Goal: Task Accomplishment & Management: Use online tool/utility

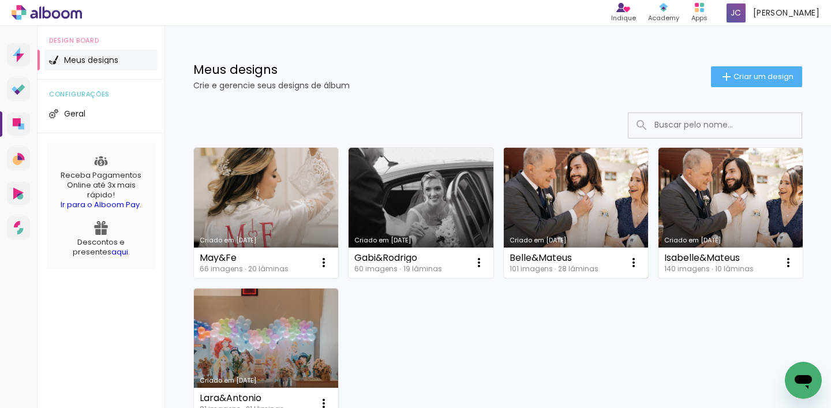
click at [598, 195] on link "Criado em [DATE]" at bounding box center [576, 213] width 144 height 130
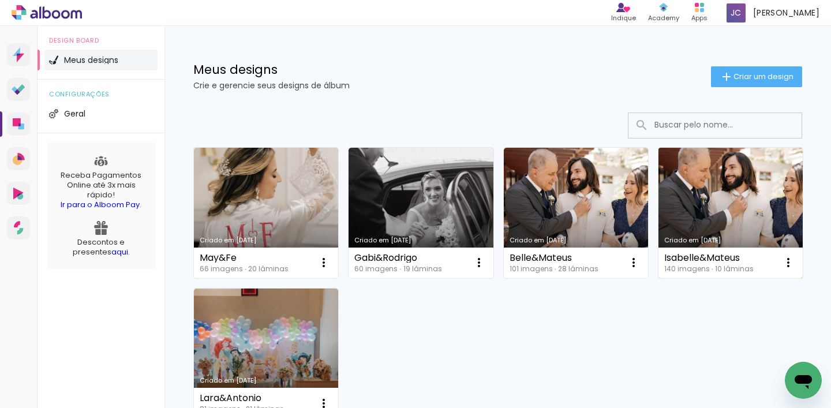
click at [705, 206] on link "Criado em [DATE]" at bounding box center [731, 213] width 144 height 130
click at [0, 0] on neon-animated-pages "Confirmar Cancelar" at bounding box center [0, 0] width 0 height 0
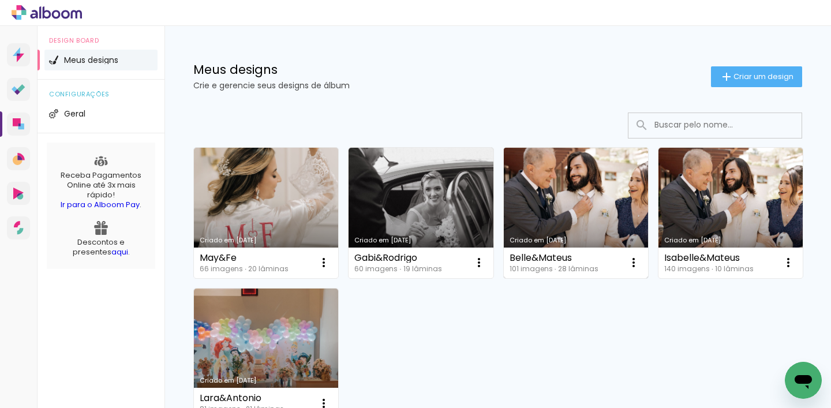
click at [580, 215] on link "Criado em [DATE]" at bounding box center [576, 213] width 144 height 130
click at [569, 216] on link "Criado em [DATE]" at bounding box center [576, 213] width 144 height 130
click at [585, 218] on link "Criado em [DATE]" at bounding box center [576, 213] width 144 height 130
click at [596, 206] on link "Criado em [DATE]" at bounding box center [576, 213] width 144 height 130
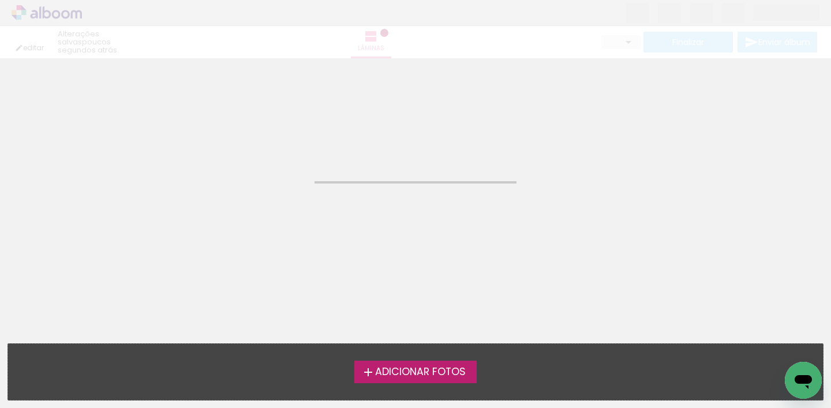
click at [529, 216] on neon-animated-pages "Confirmar Cancelar" at bounding box center [415, 233] width 831 height 350
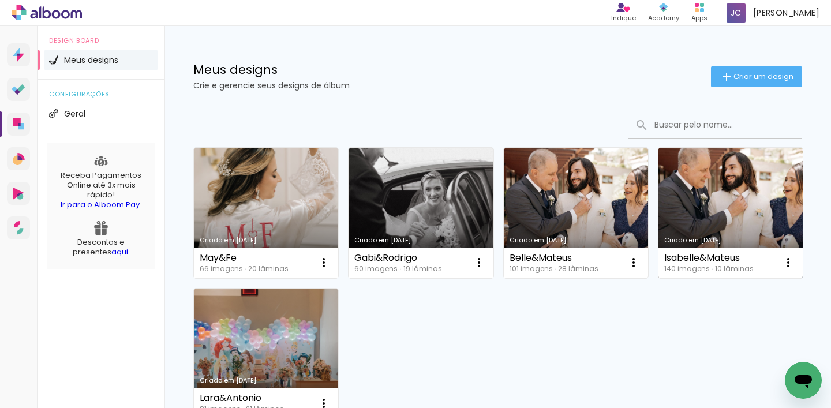
click at [708, 192] on link "Criado em [DATE]" at bounding box center [731, 213] width 144 height 130
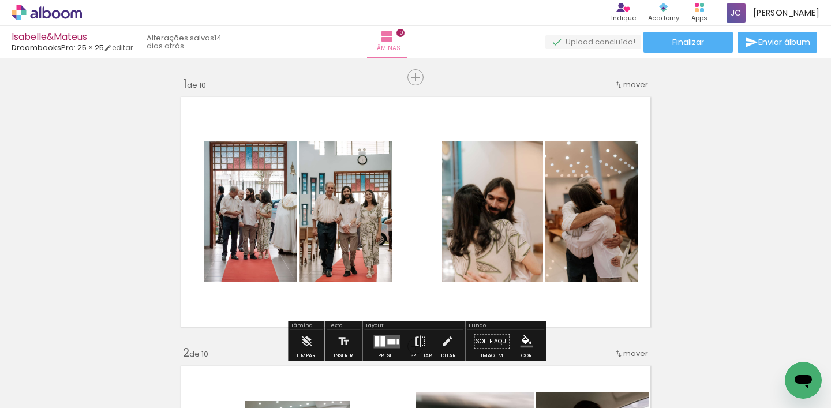
click at [96, 352] on iron-icon at bounding box center [90, 346] width 12 height 12
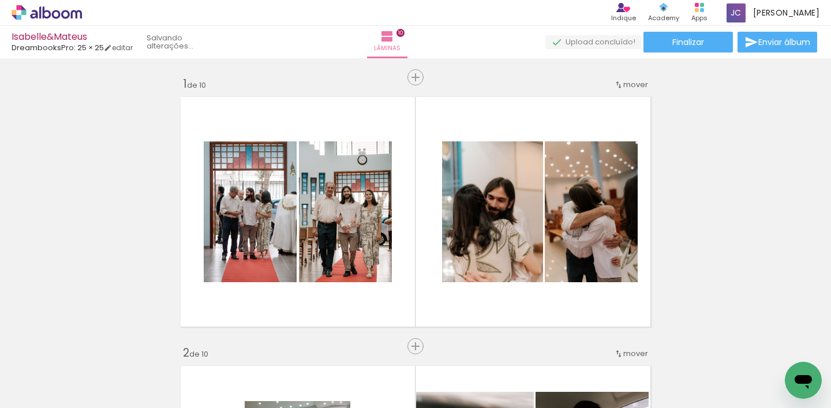
click at [94, 347] on iron-icon at bounding box center [90, 346] width 12 height 12
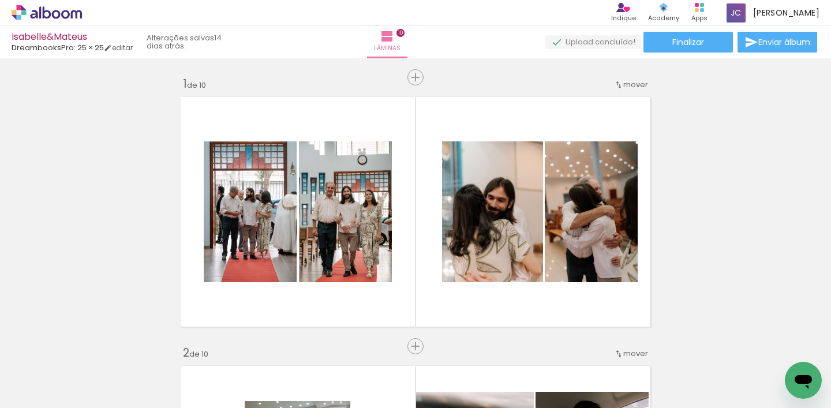
click at [94, 347] on iron-icon at bounding box center [90, 346] width 12 height 12
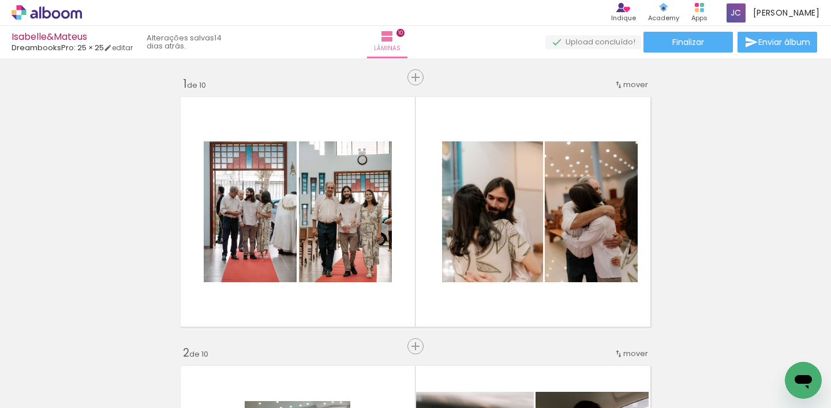
click at [94, 347] on iron-icon at bounding box center [90, 346] width 12 height 12
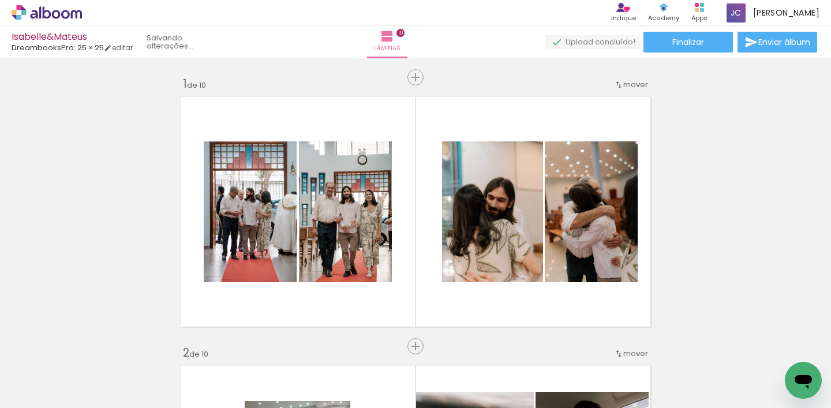
click at [94, 347] on iron-icon at bounding box center [90, 346] width 12 height 12
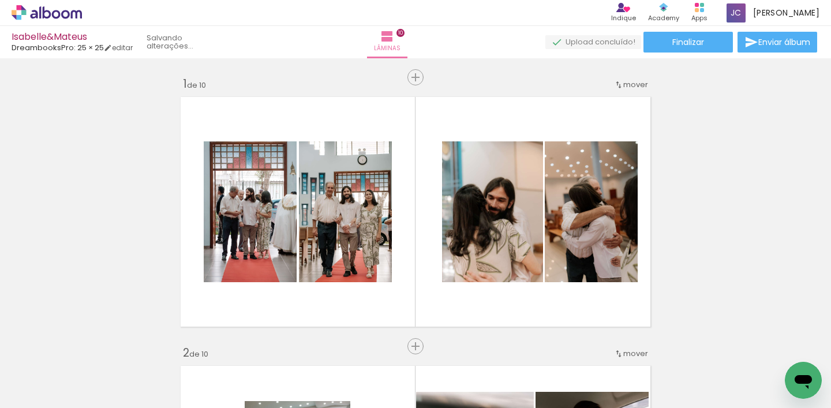
click at [94, 347] on iron-icon at bounding box center [90, 346] width 12 height 12
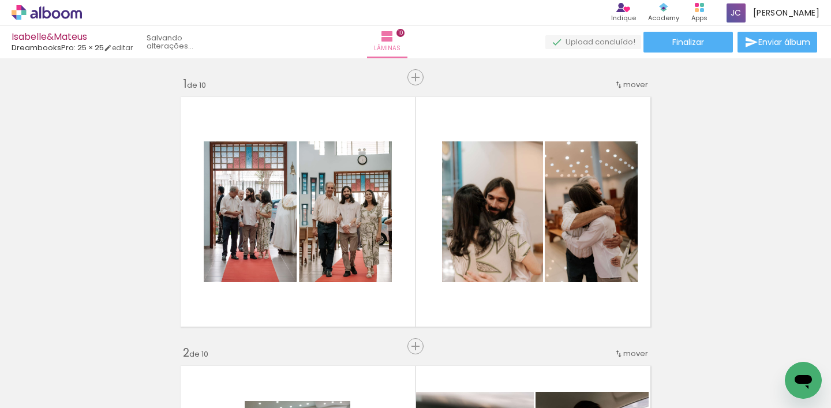
click at [94, 347] on iron-icon at bounding box center [90, 346] width 12 height 12
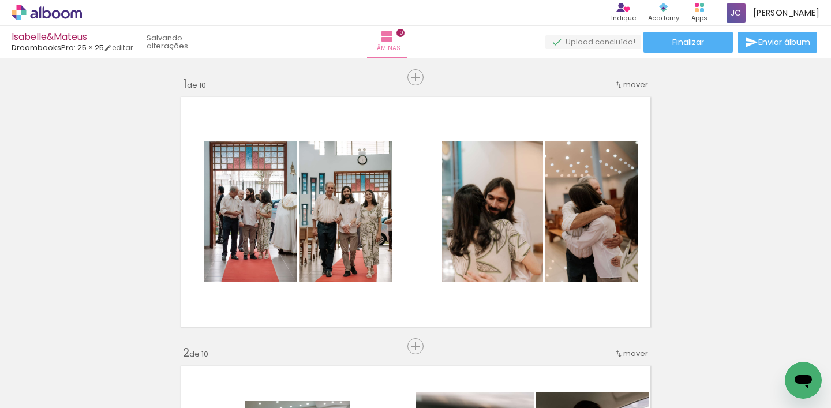
click at [94, 347] on iron-icon at bounding box center [90, 346] width 12 height 12
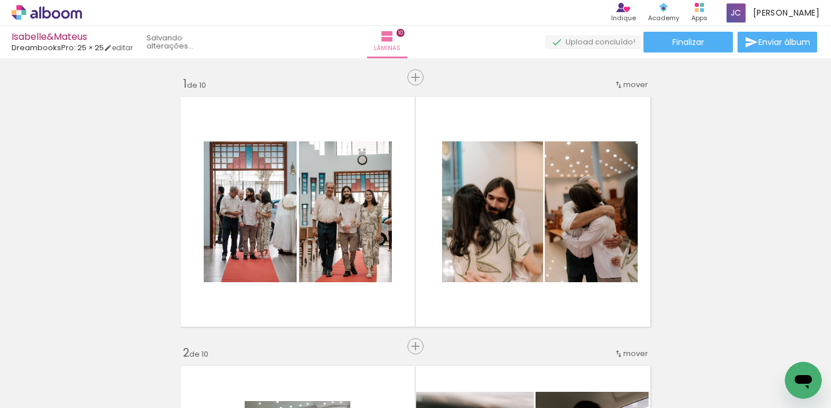
click at [94, 347] on iron-icon at bounding box center [90, 346] width 12 height 12
click at [0, 0] on iron-icon at bounding box center [0, 0] width 0 height 0
click at [94, 347] on iron-icon at bounding box center [90, 346] width 12 height 12
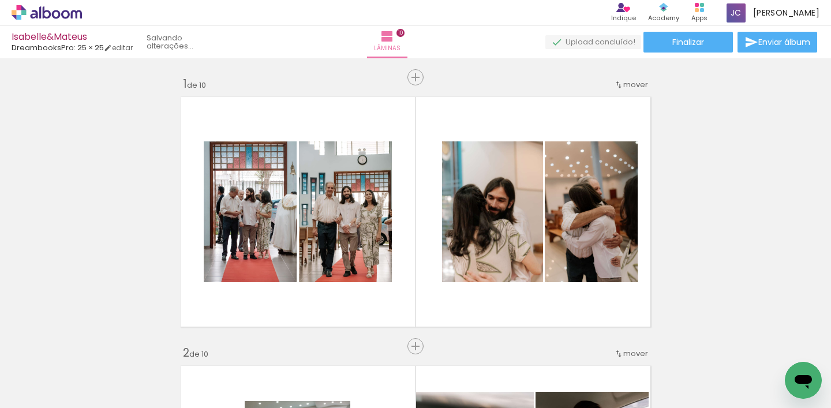
click at [94, 347] on iron-icon at bounding box center [90, 346] width 12 height 12
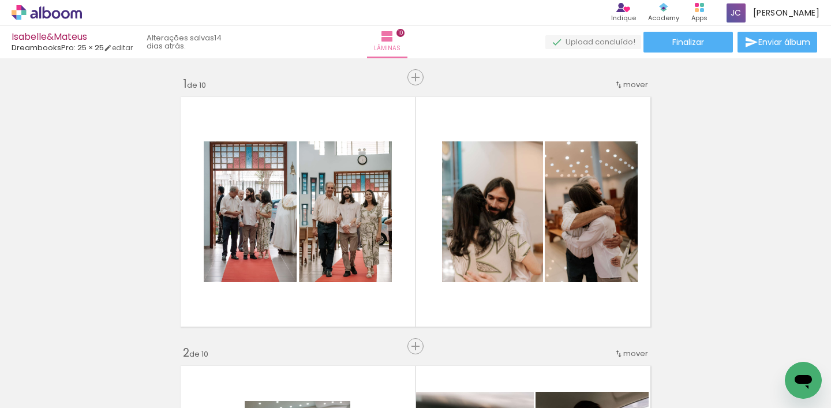
click at [94, 347] on iron-icon at bounding box center [90, 346] width 12 height 12
click at [94, 348] on iron-icon at bounding box center [90, 346] width 12 height 12
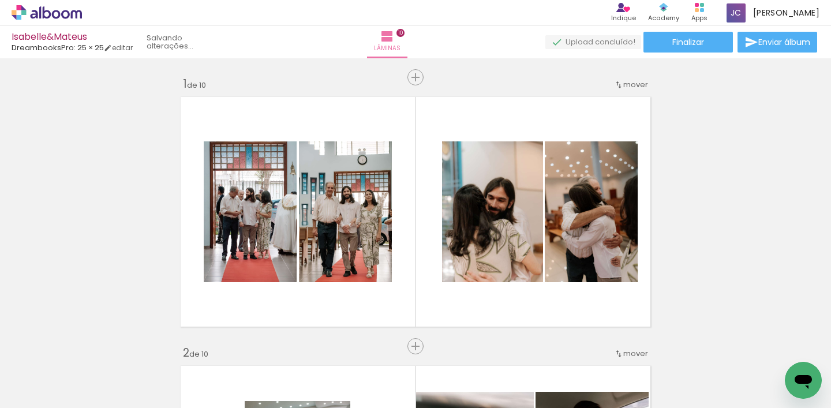
click at [94, 348] on iron-icon at bounding box center [90, 346] width 12 height 12
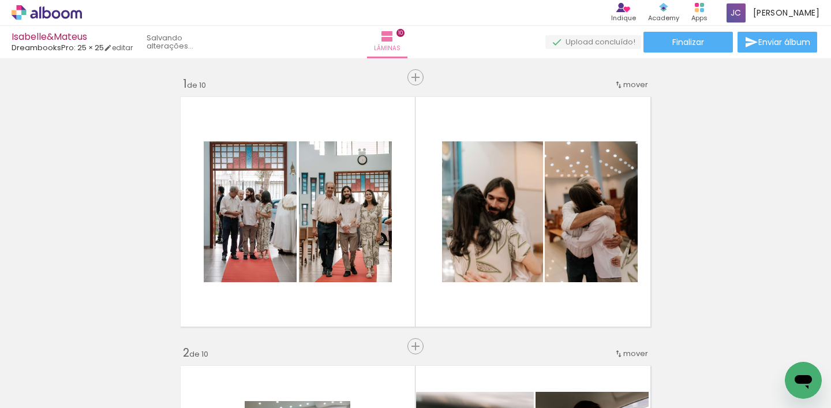
click at [94, 348] on iron-icon at bounding box center [90, 346] width 12 height 12
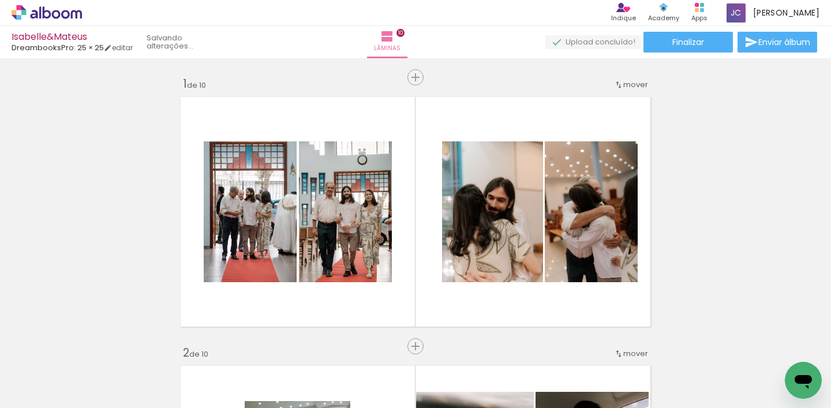
click at [94, 348] on iron-icon at bounding box center [90, 346] width 12 height 12
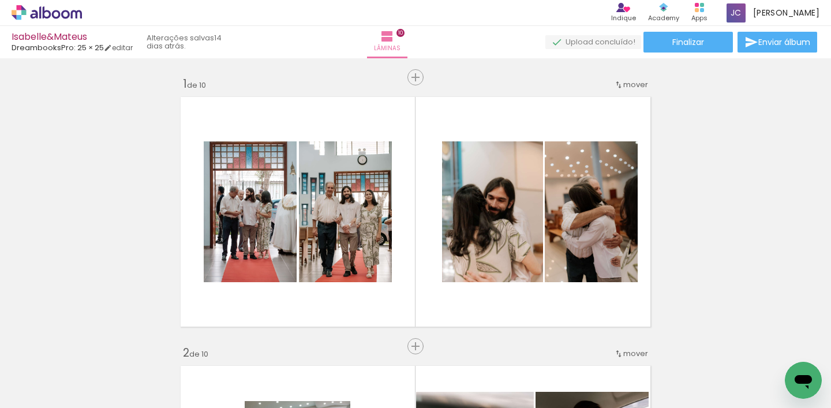
click at [94, 348] on iron-icon at bounding box center [90, 346] width 12 height 12
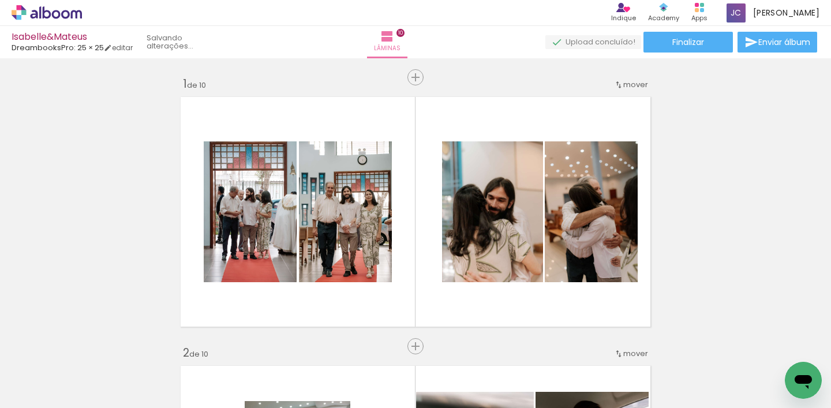
click at [94, 348] on iron-icon at bounding box center [90, 346] width 12 height 12
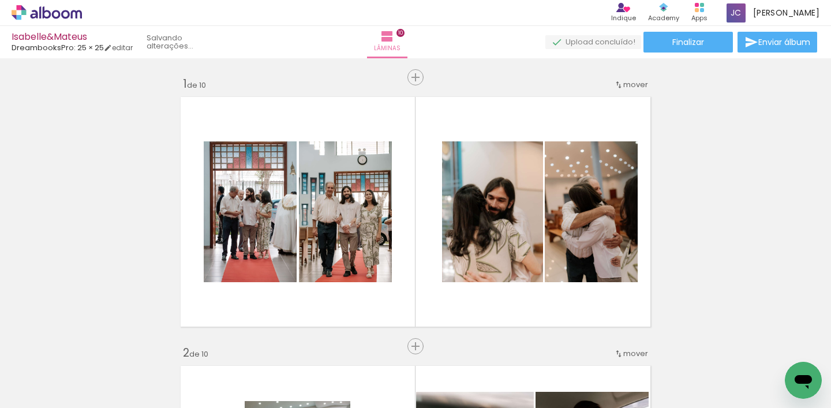
click at [94, 348] on iron-icon at bounding box center [90, 346] width 12 height 12
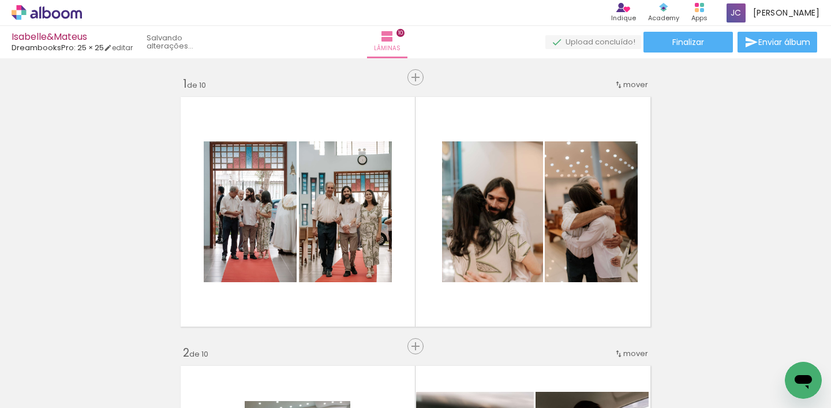
click at [94, 348] on iron-icon at bounding box center [90, 346] width 12 height 12
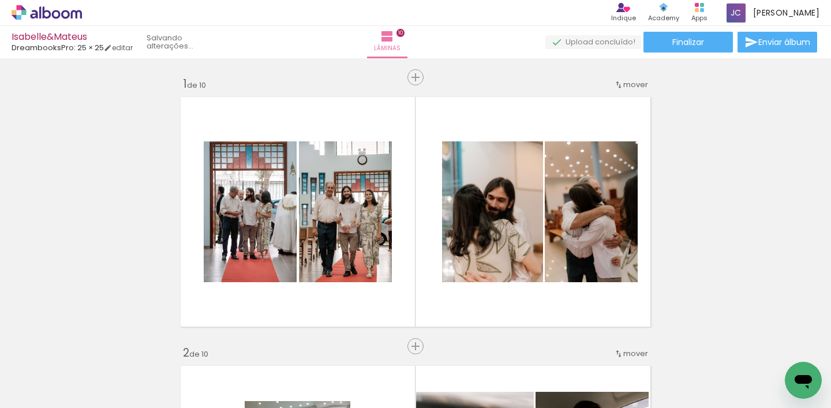
click at [94, 348] on iron-icon at bounding box center [90, 346] width 12 height 12
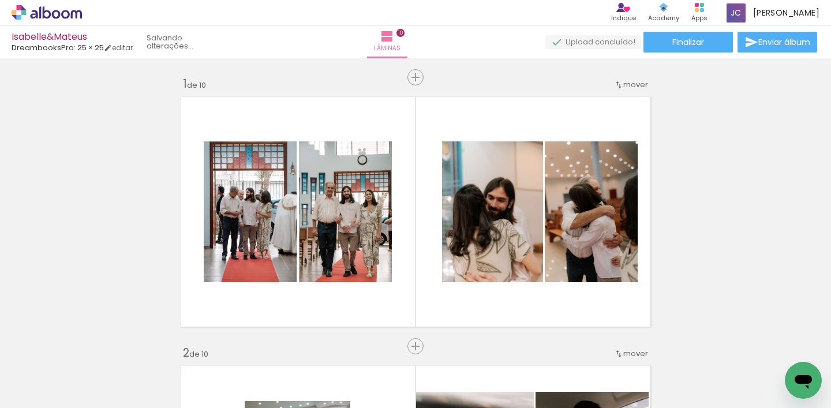
click at [94, 348] on iron-icon at bounding box center [90, 346] width 12 height 12
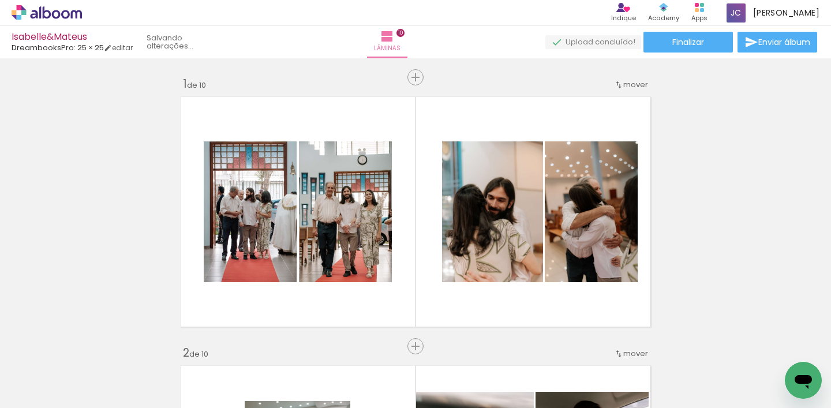
click at [94, 348] on iron-icon at bounding box center [90, 346] width 12 height 12
click at [93, 348] on iron-icon at bounding box center [90, 346] width 12 height 12
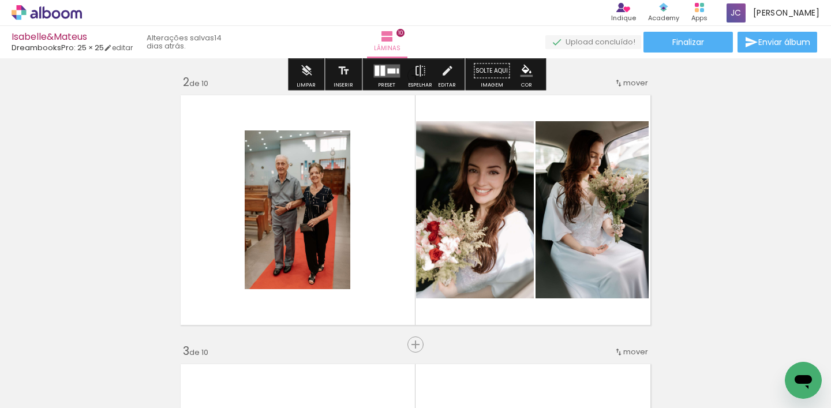
scroll to position [275, 0]
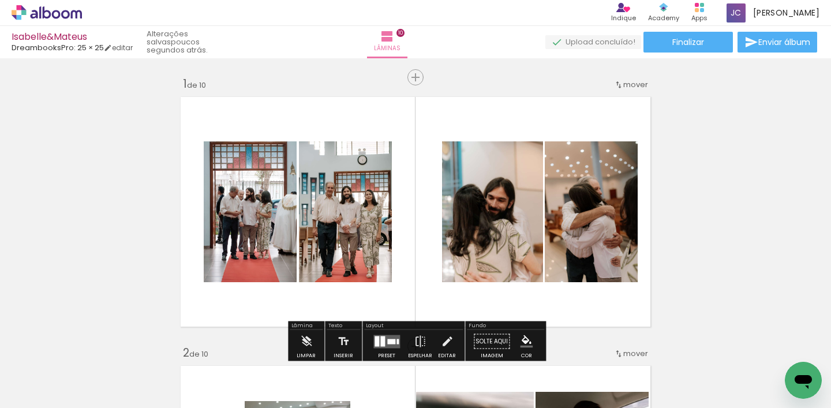
click at [487, 103] on quentale-layouter at bounding box center [415, 212] width 480 height 240
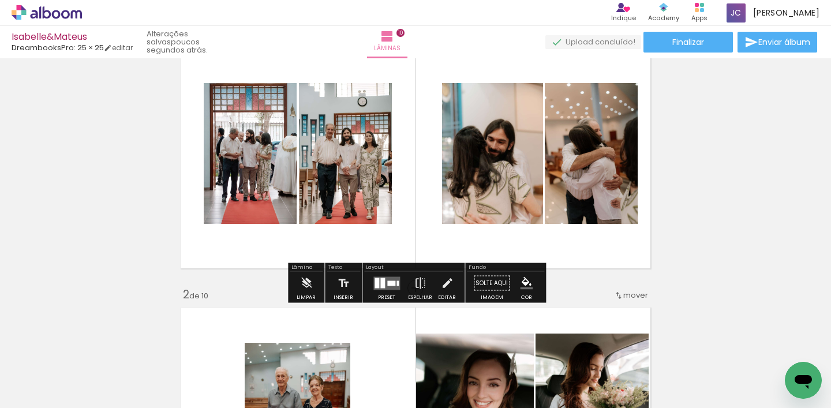
scroll to position [47, 0]
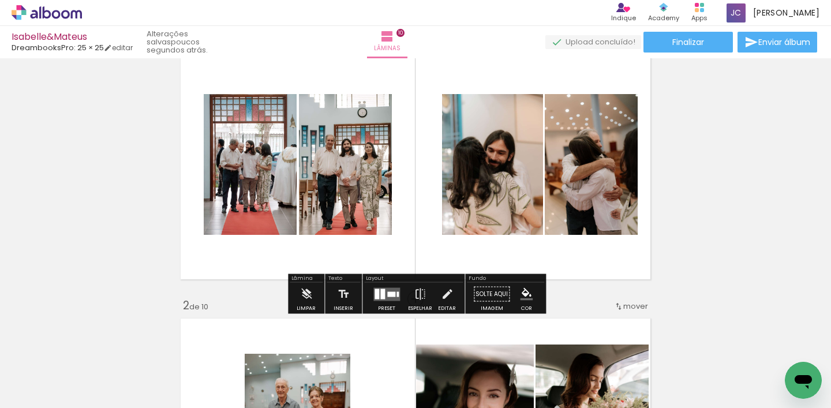
click at [380, 301] on quentale-layouter at bounding box center [387, 293] width 27 height 13
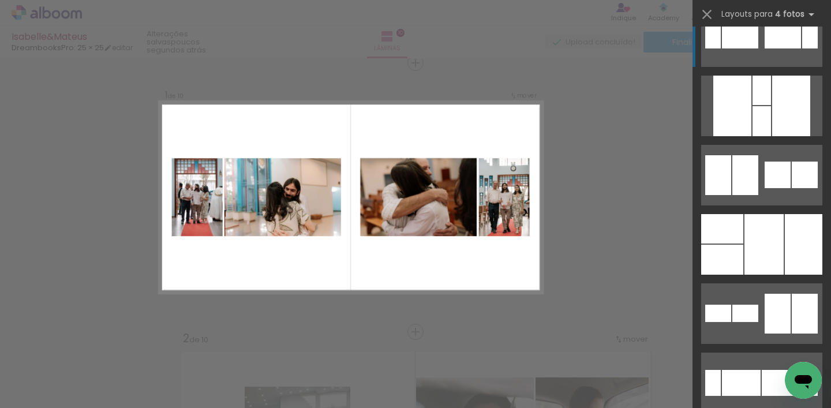
scroll to position [5018, 0]
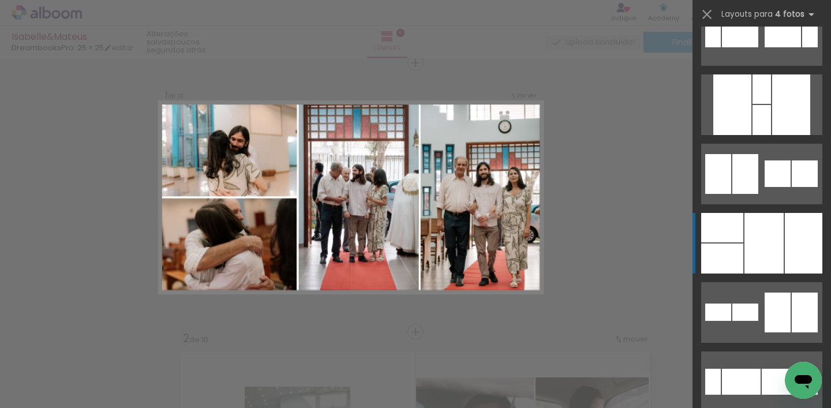
click at [771, 251] on div at bounding box center [764, 243] width 39 height 61
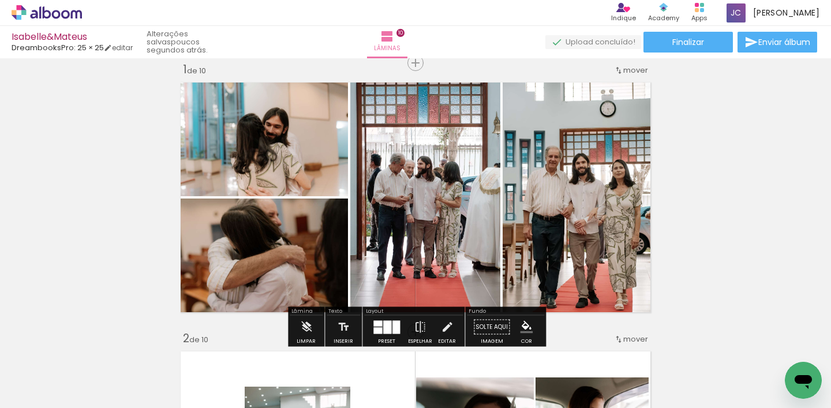
click at [383, 329] on div at bounding box center [387, 326] width 8 height 13
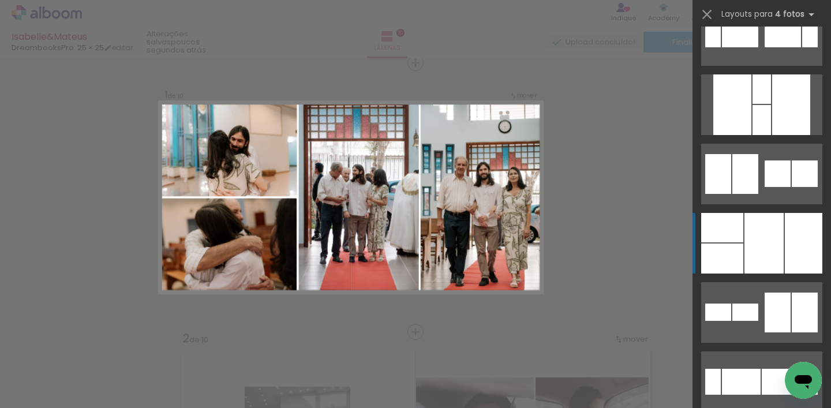
scroll to position [5196, 0]
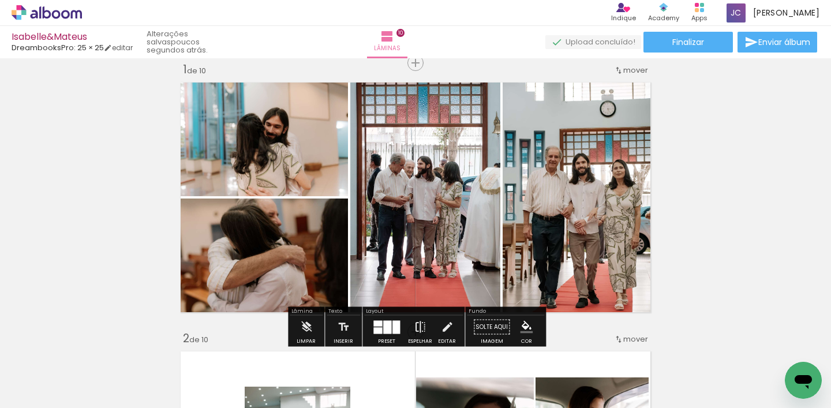
click at [423, 323] on iron-icon at bounding box center [420, 327] width 13 height 23
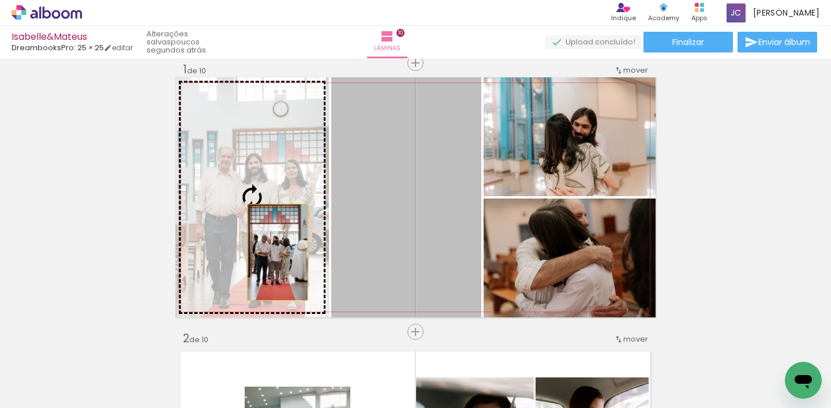
drag, startPoint x: 401, startPoint y: 251, endPoint x: 278, endPoint y: 252, distance: 123.0
click at [0, 0] on slot at bounding box center [0, 0] width 0 height 0
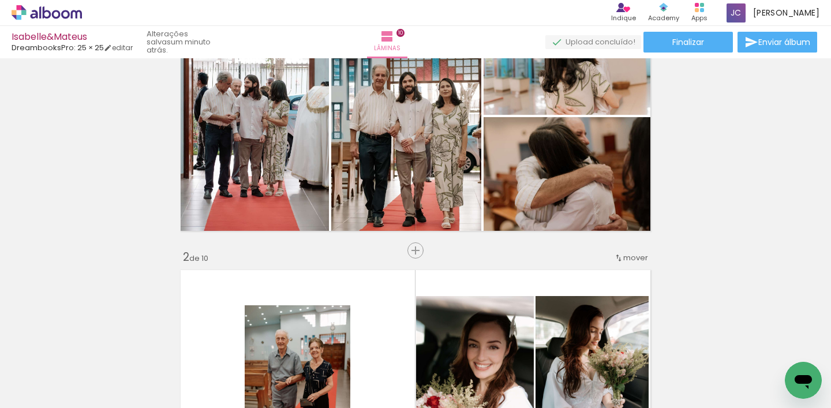
scroll to position [95, 0]
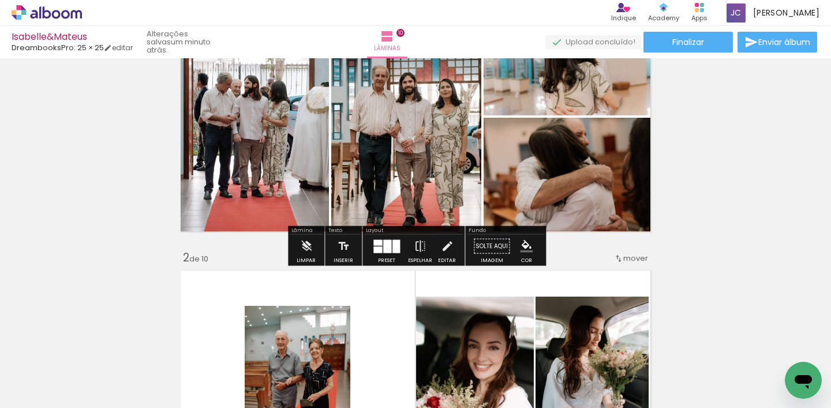
click at [593, 167] on quentale-photo at bounding box center [570, 177] width 172 height 119
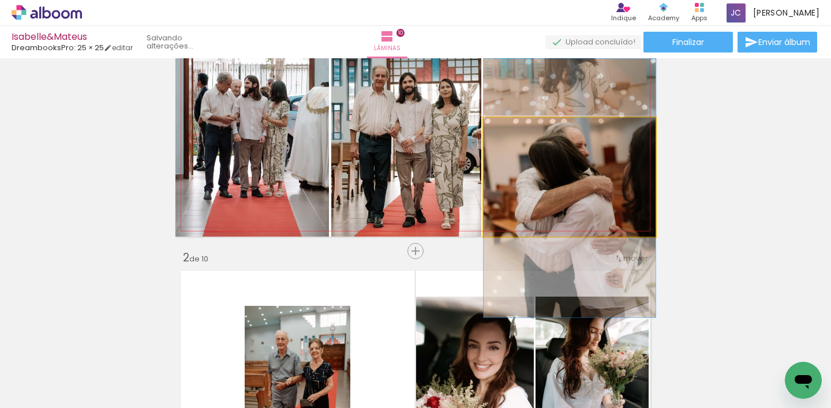
drag, startPoint x: 578, startPoint y: 165, endPoint x: 578, endPoint y: 176, distance: 11.0
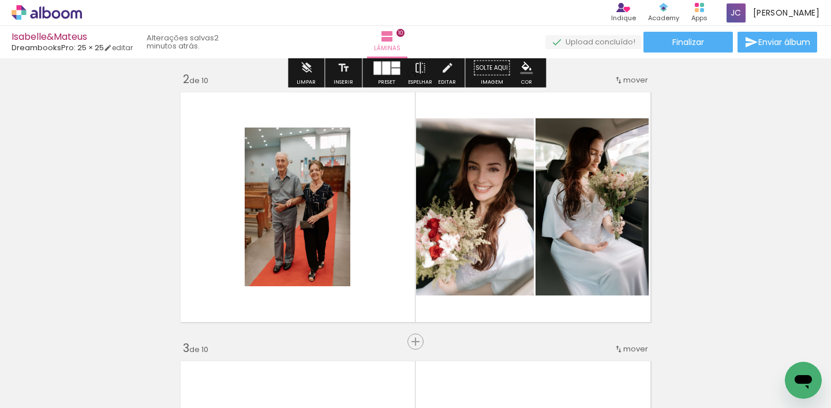
scroll to position [296, 0]
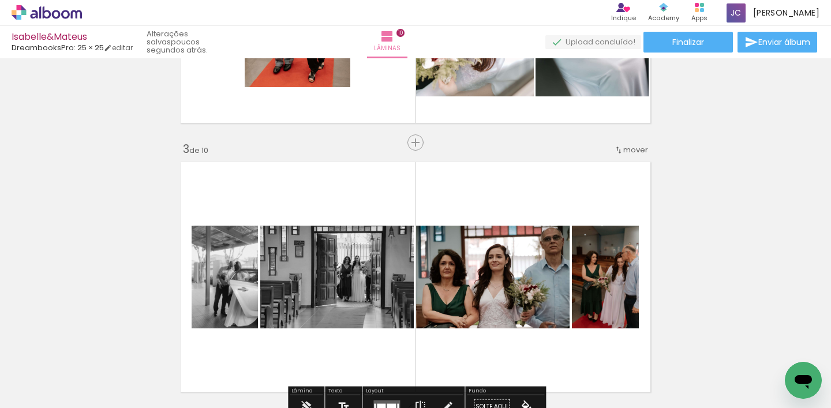
scroll to position [466, 0]
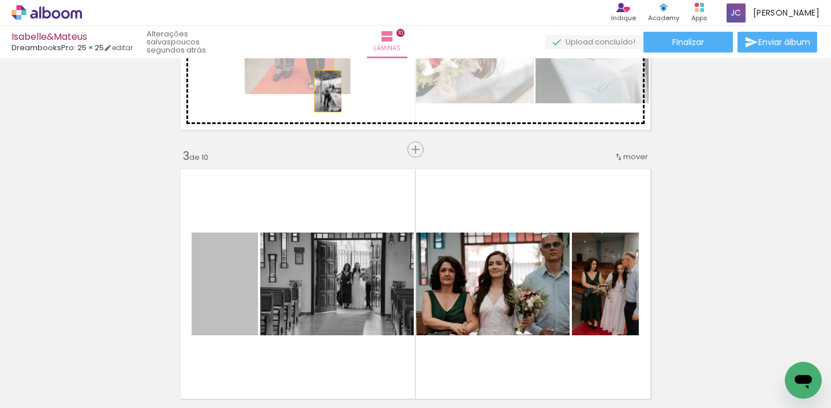
drag, startPoint x: 242, startPoint y: 304, endPoint x: 328, endPoint y: 91, distance: 229.5
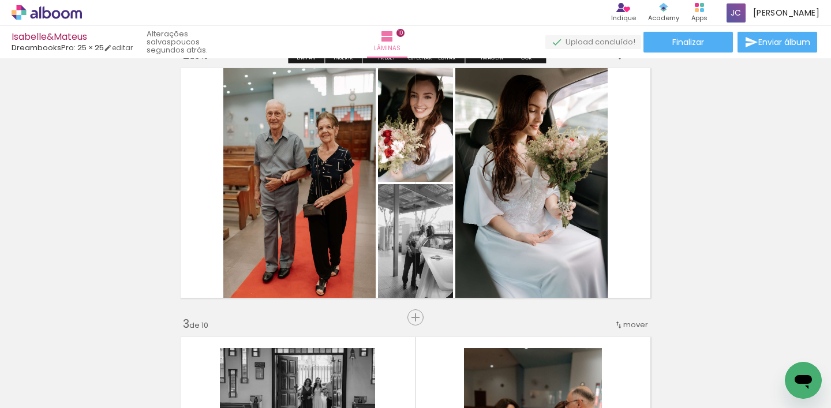
scroll to position [296, 0]
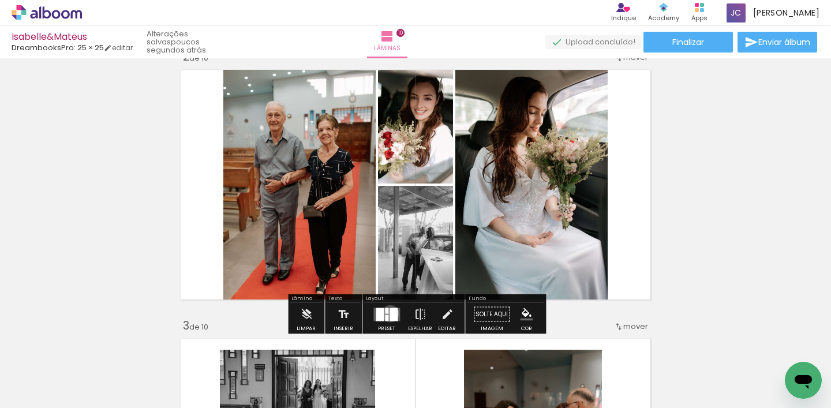
click at [390, 313] on div at bounding box center [394, 314] width 8 height 13
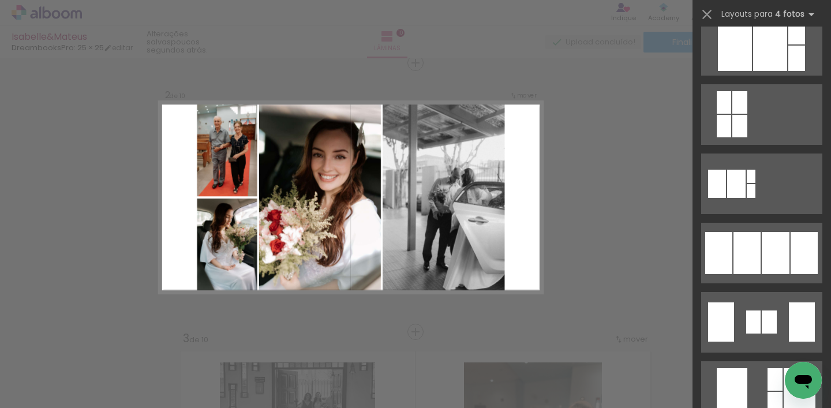
scroll to position [654, 0]
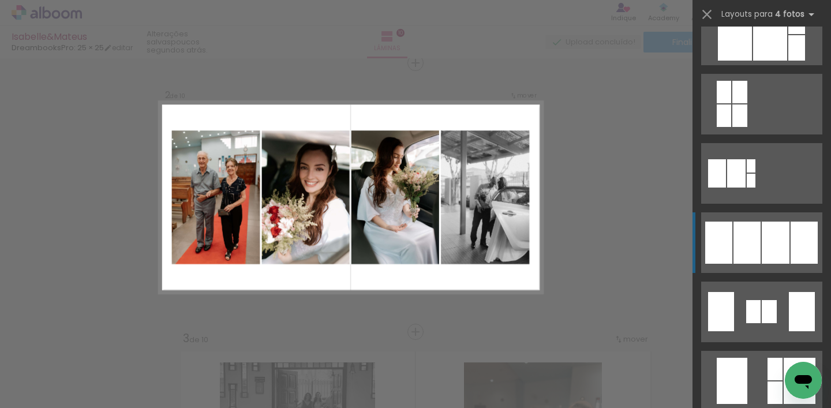
click at [760, 252] on div at bounding box center [747, 243] width 27 height 42
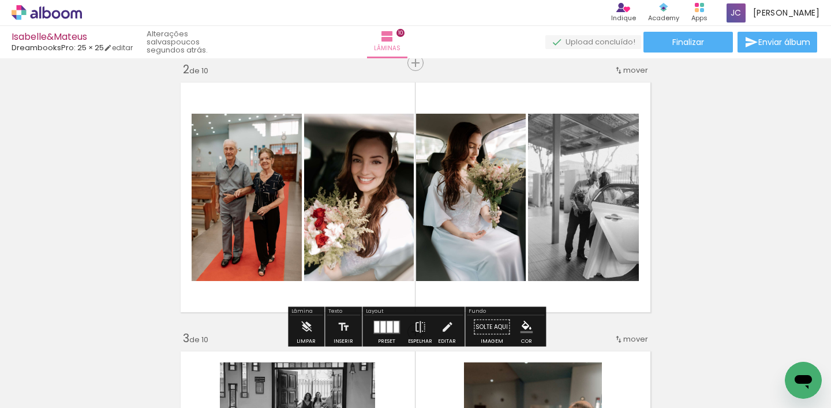
click at [380, 326] on div at bounding box center [382, 327] width 5 height 12
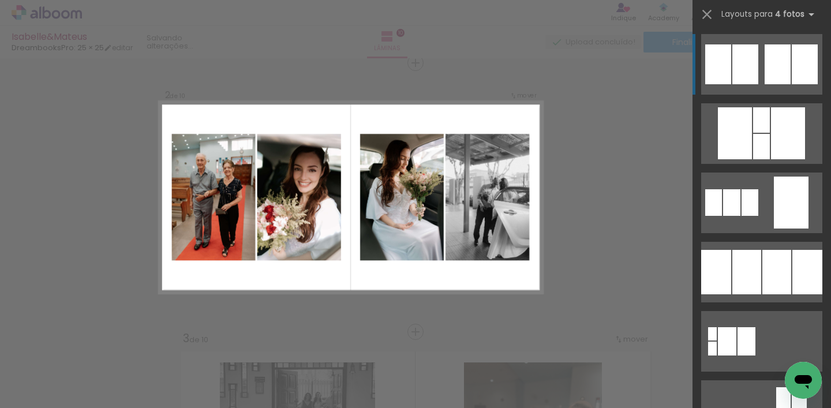
scroll to position [1046, 0]
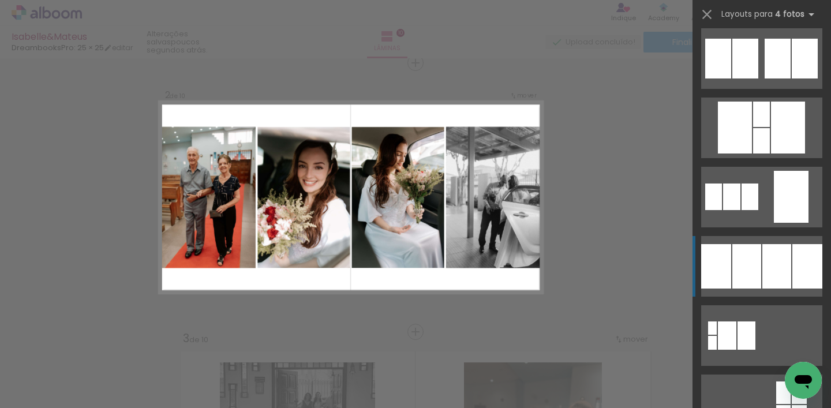
click at [783, 270] on div at bounding box center [777, 266] width 29 height 44
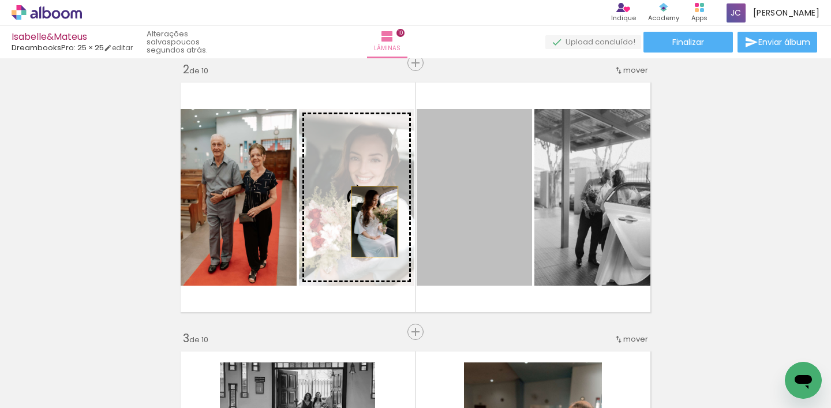
drag, startPoint x: 486, startPoint y: 213, endPoint x: 375, endPoint y: 221, distance: 111.7
click at [0, 0] on slot at bounding box center [0, 0] width 0 height 0
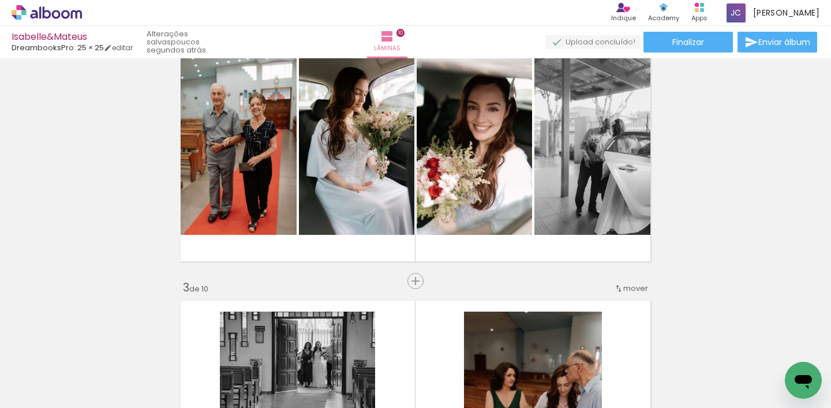
scroll to position [335, 0]
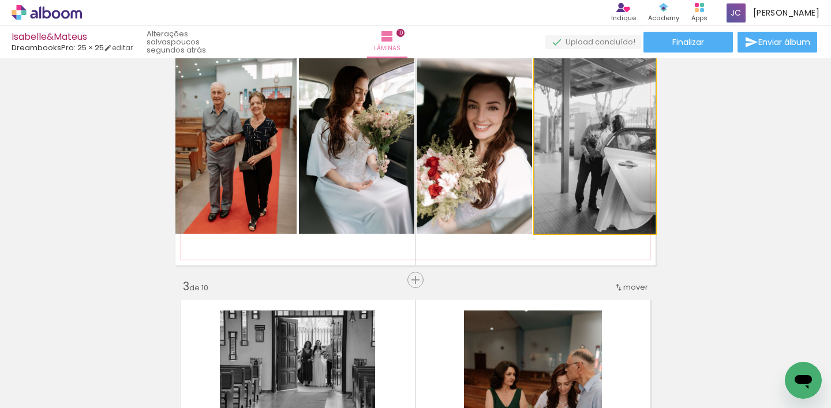
drag, startPoint x: 606, startPoint y: 169, endPoint x: 593, endPoint y: 164, distance: 13.7
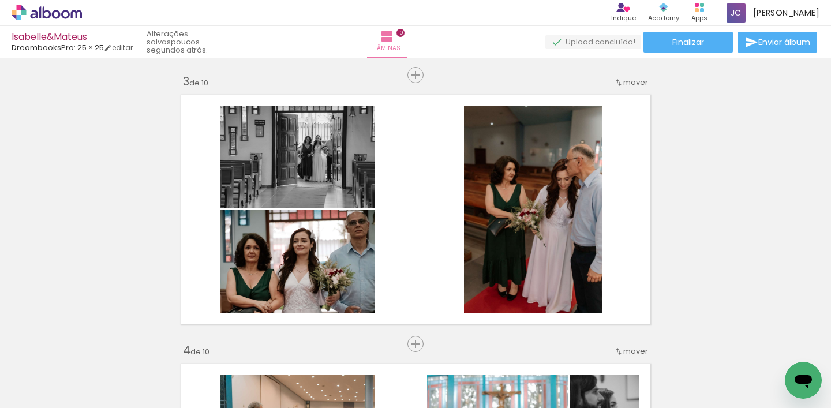
scroll to position [556, 0]
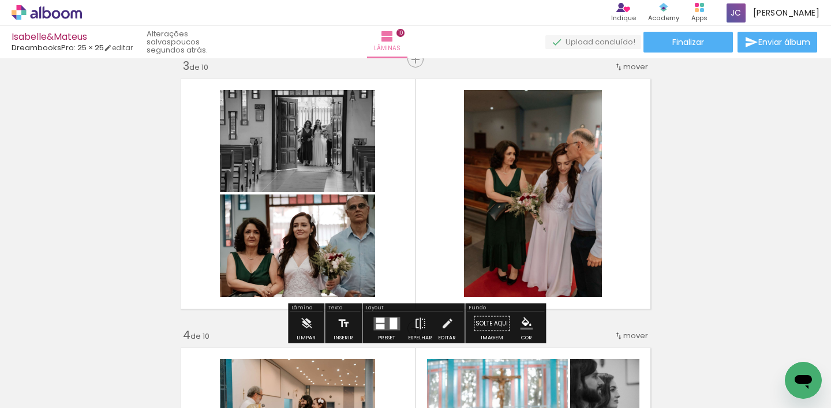
click at [390, 324] on div at bounding box center [394, 324] width 8 height 12
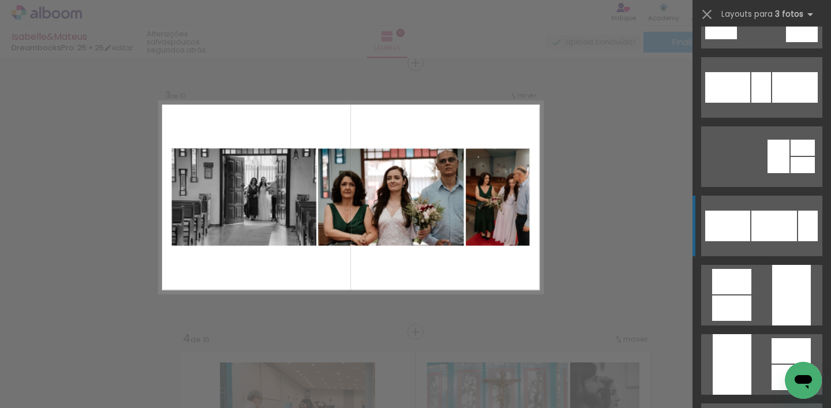
scroll to position [1155, 0]
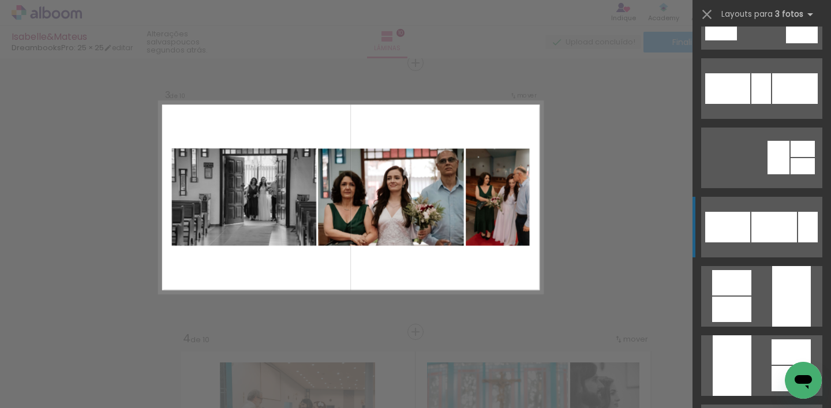
click at [760, 214] on div at bounding box center [775, 227] width 46 height 31
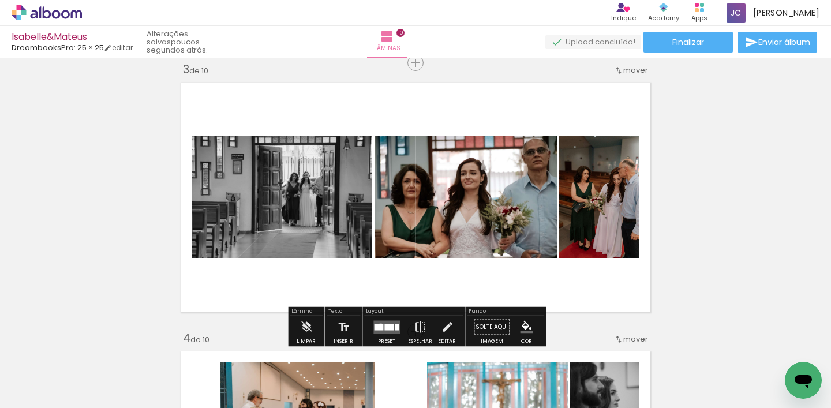
click at [378, 324] on div at bounding box center [378, 327] width 9 height 6
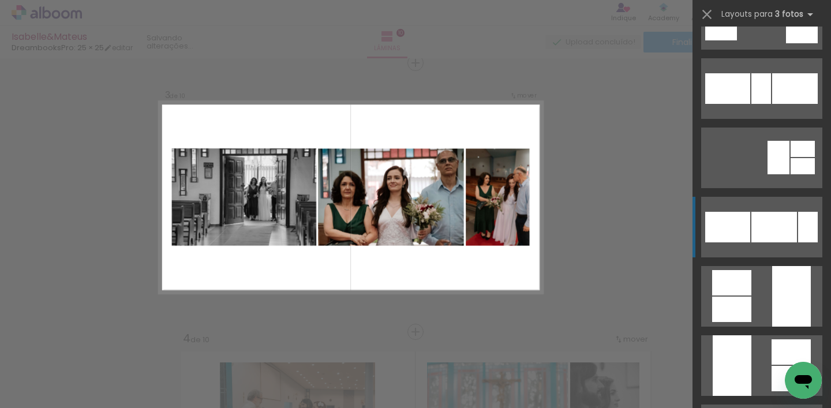
scroll to position [1316, 0]
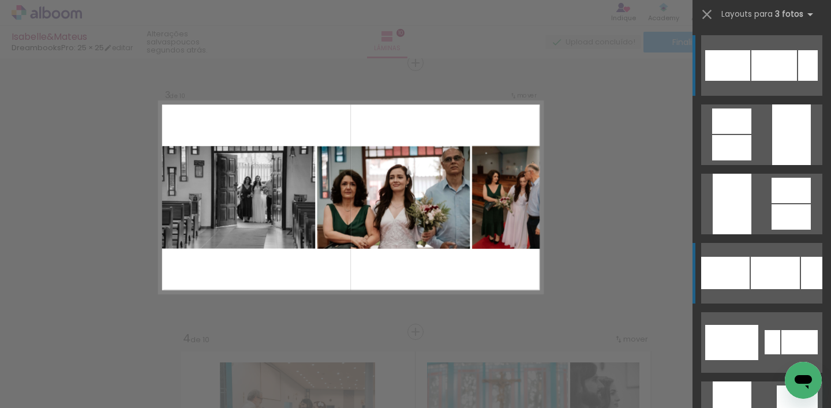
click at [760, 274] on div at bounding box center [775, 273] width 49 height 32
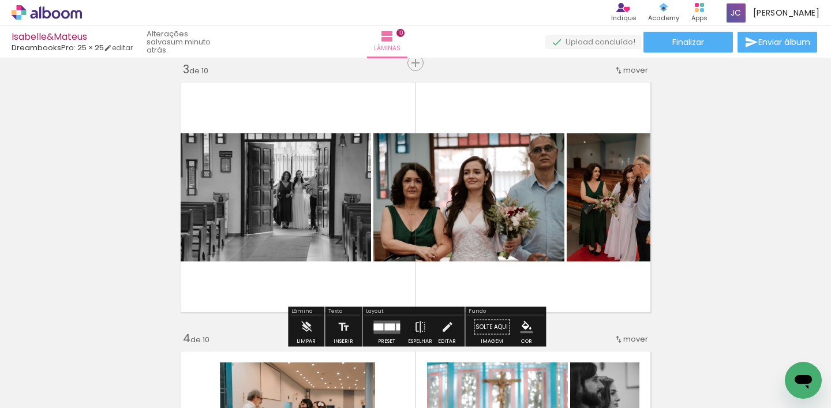
click at [308, 227] on quentale-photo at bounding box center [273, 197] width 196 height 128
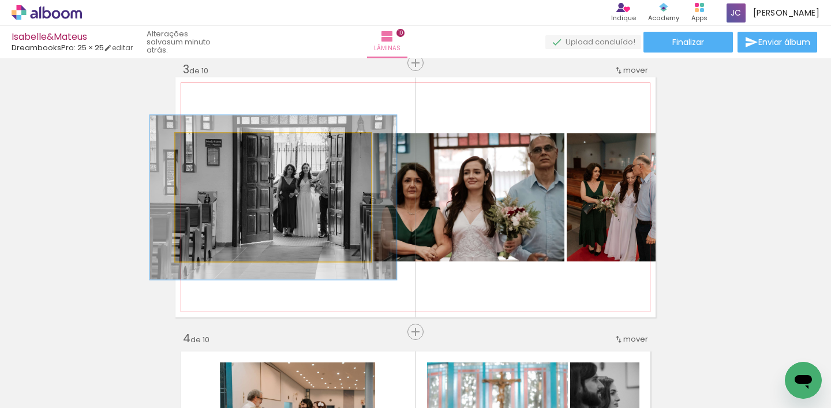
drag, startPoint x: 203, startPoint y: 145, endPoint x: 213, endPoint y: 145, distance: 10.4
type paper-slider "126"
click at [213, 145] on div at bounding box center [213, 145] width 10 height 10
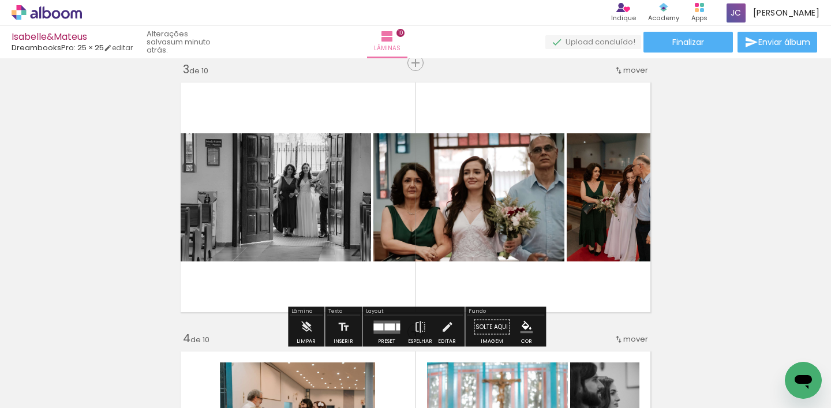
click at [323, 207] on quentale-photo at bounding box center [273, 197] width 196 height 128
click at [521, 107] on quentale-layouter at bounding box center [415, 197] width 480 height 240
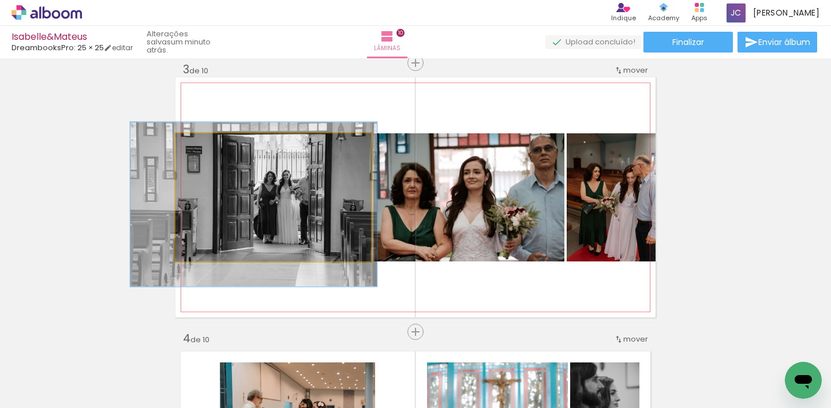
drag, startPoint x: 301, startPoint y: 203, endPoint x: 282, endPoint y: 210, distance: 20.8
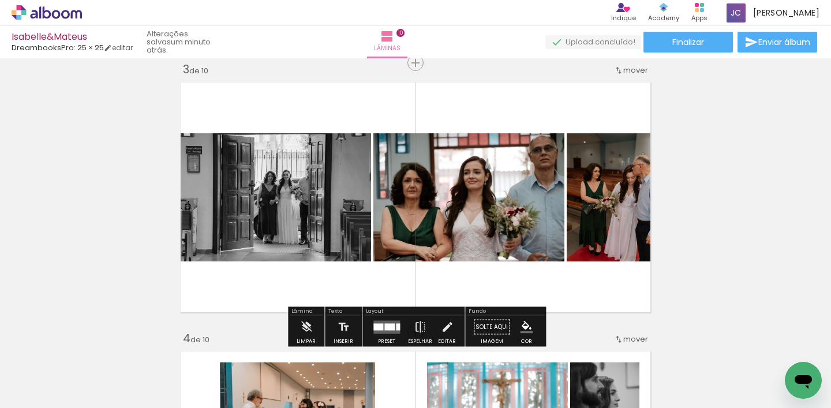
click at [414, 107] on quentale-layouter at bounding box center [415, 197] width 480 height 240
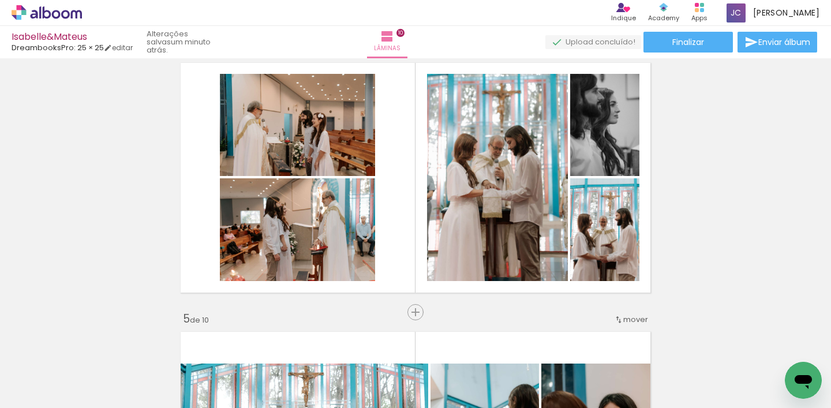
scroll to position [840, 0]
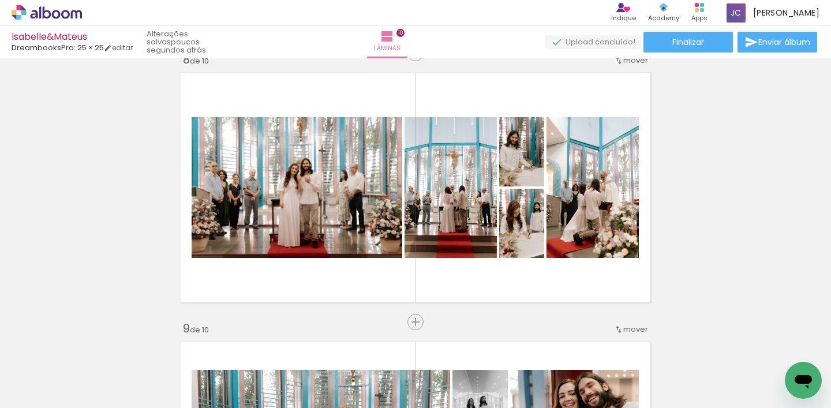
scroll to position [1909, 0]
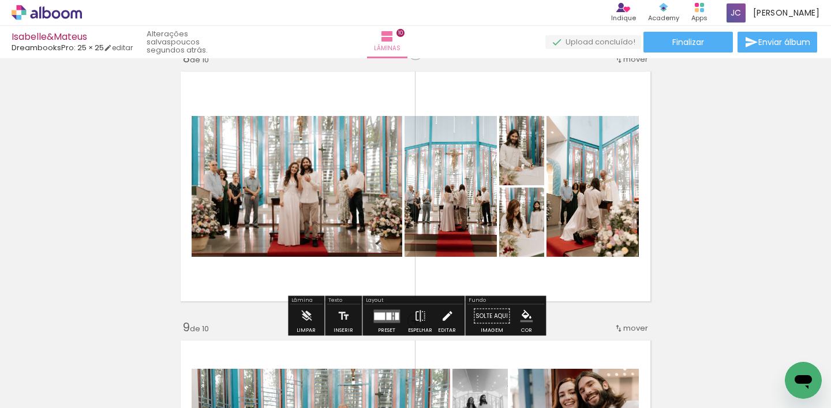
click at [441, 317] on iron-icon at bounding box center [447, 316] width 13 height 23
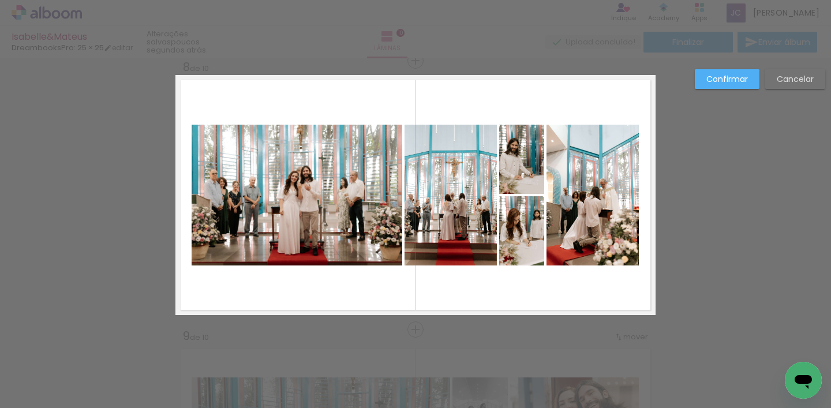
scroll to position [1898, 0]
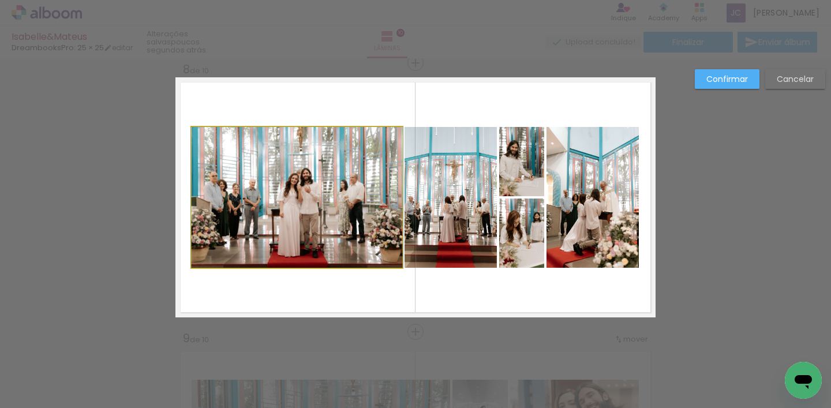
click at [283, 196] on quentale-photo at bounding box center [297, 197] width 211 height 141
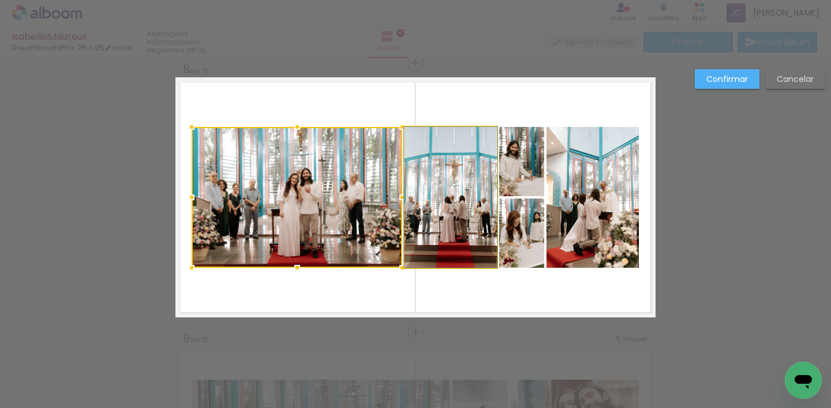
click at [440, 150] on quentale-photo at bounding box center [451, 197] width 92 height 141
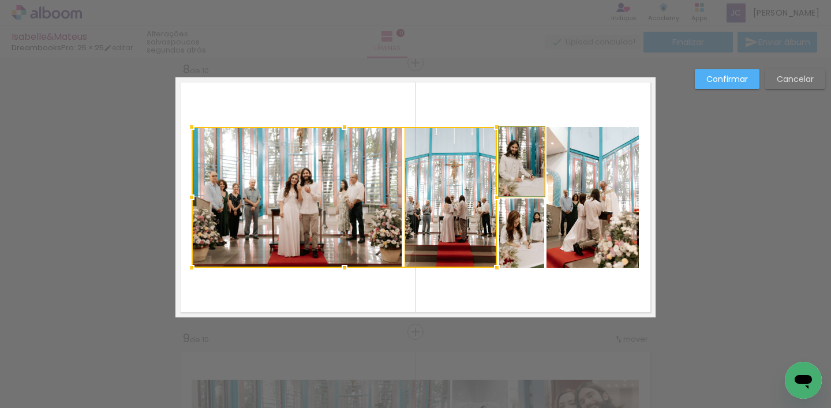
click at [524, 148] on quentale-photo at bounding box center [521, 161] width 45 height 69
click at [521, 226] on div at bounding box center [368, 197] width 353 height 141
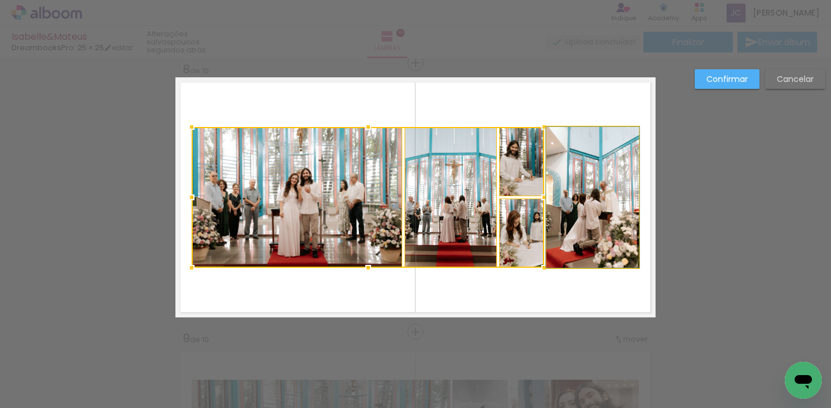
click at [585, 203] on quentale-photo at bounding box center [593, 197] width 92 height 141
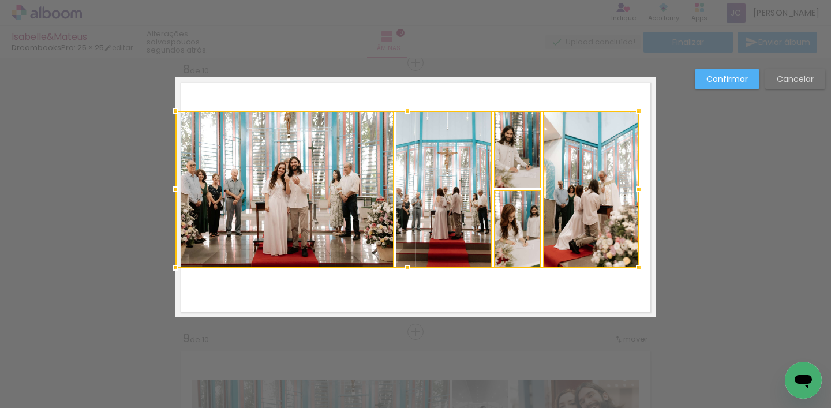
drag, startPoint x: 192, startPoint y: 126, endPoint x: 179, endPoint y: 110, distance: 20.6
click at [179, 110] on div at bounding box center [175, 110] width 23 height 23
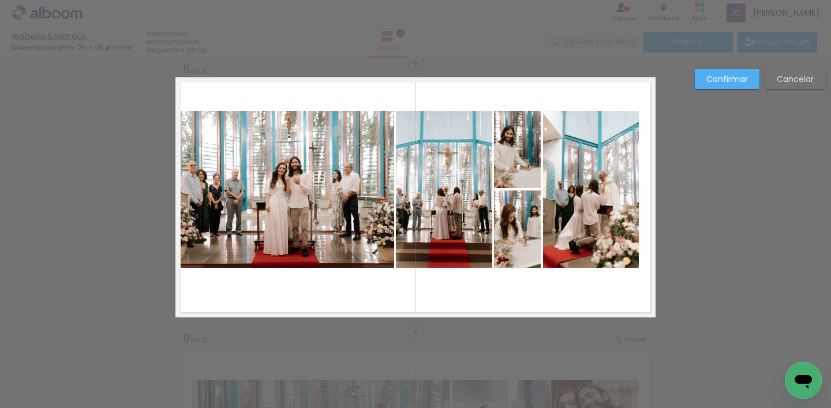
click at [582, 239] on quentale-photo at bounding box center [591, 189] width 96 height 157
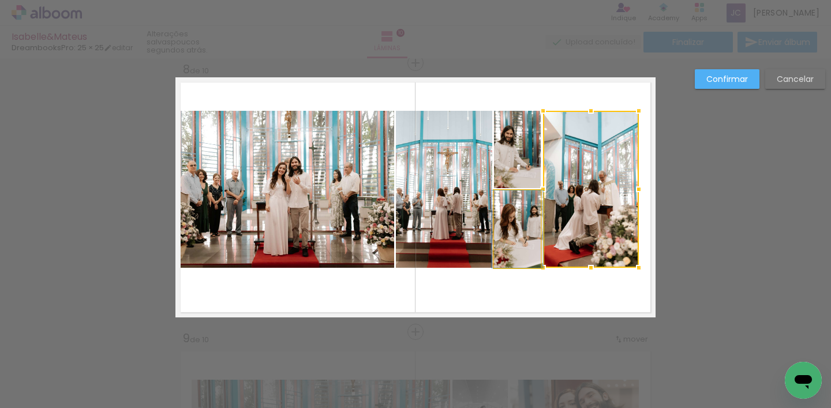
click at [513, 227] on quentale-photo at bounding box center [517, 229] width 47 height 77
click at [516, 155] on div at bounding box center [566, 189] width 145 height 157
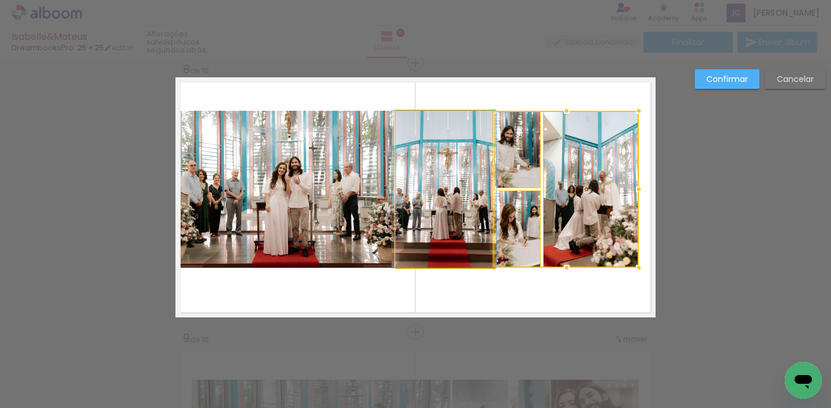
click at [438, 185] on quentale-photo at bounding box center [444, 189] width 96 height 157
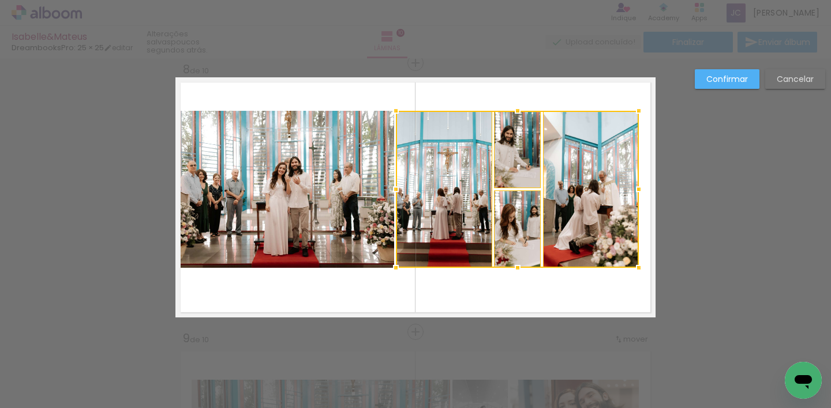
click at [326, 195] on quentale-photo at bounding box center [284, 189] width 219 height 157
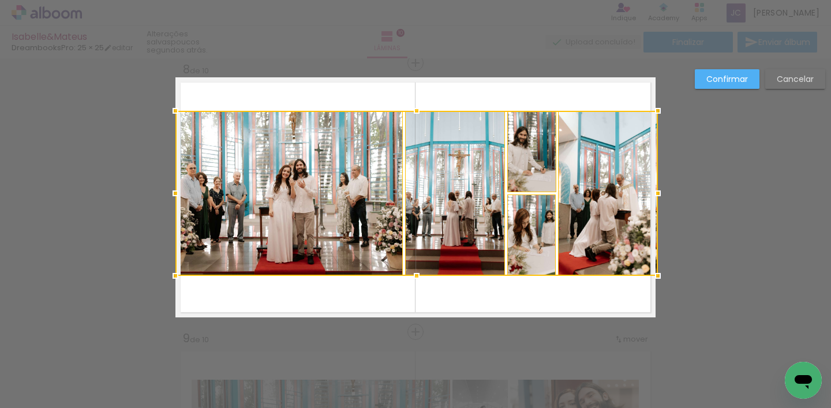
drag, startPoint x: 640, startPoint y: 267, endPoint x: 652, endPoint y: 275, distance: 14.6
click at [652, 275] on div at bounding box center [658, 275] width 23 height 23
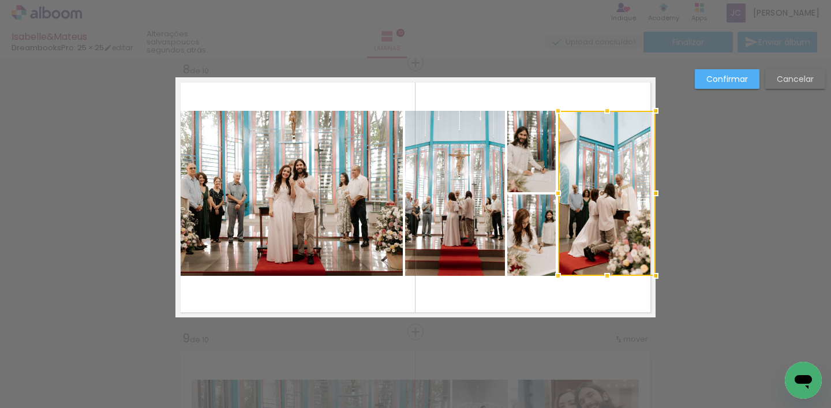
click at [525, 165] on quentale-photo at bounding box center [531, 151] width 49 height 81
click at [537, 228] on div at bounding box center [581, 193] width 148 height 165
click at [450, 207] on quentale-photo at bounding box center [455, 193] width 100 height 165
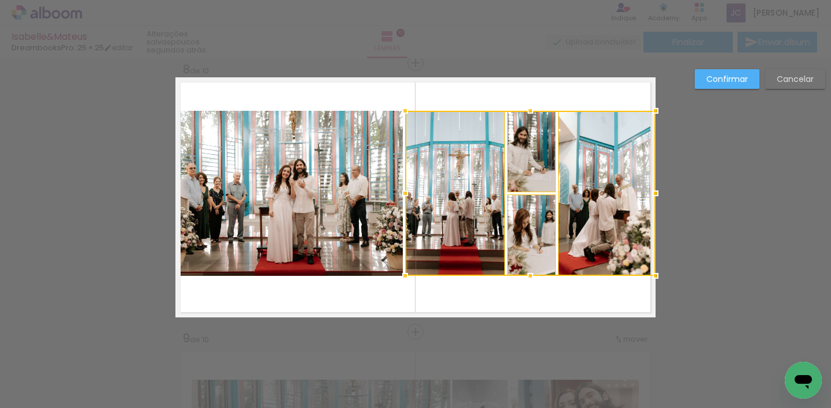
click at [309, 211] on quentale-photo at bounding box center [288, 193] width 227 height 165
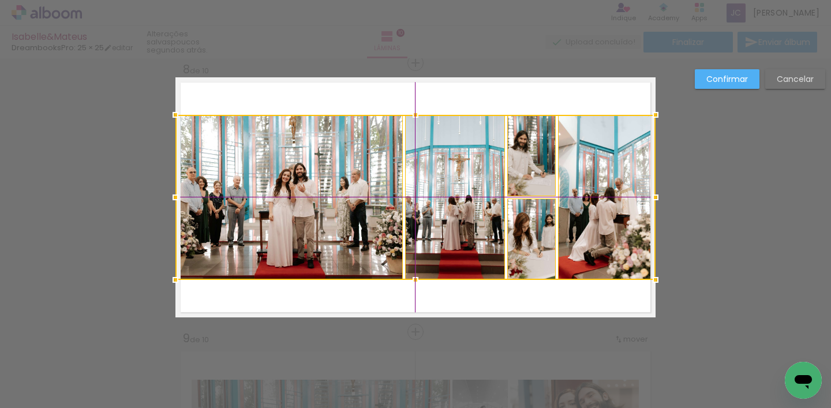
click at [446, 198] on div at bounding box center [415, 197] width 480 height 165
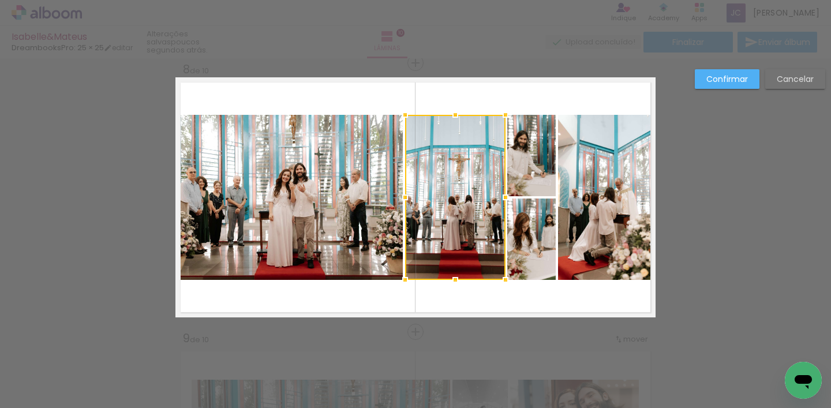
click at [722, 87] on paper-button "Confirmar" at bounding box center [727, 79] width 65 height 20
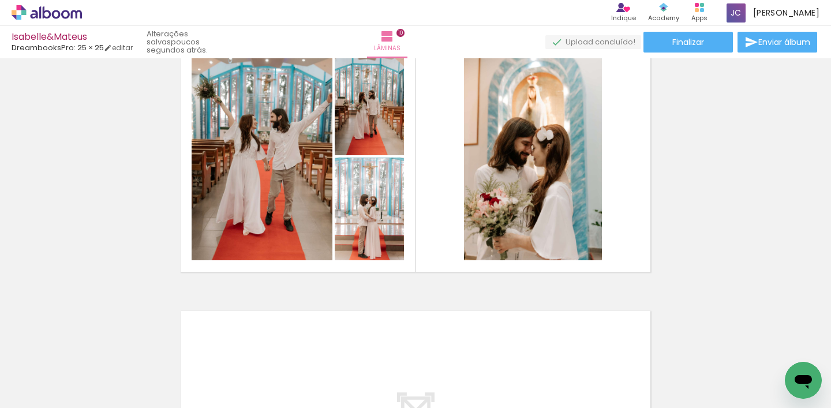
scroll to position [2467, 0]
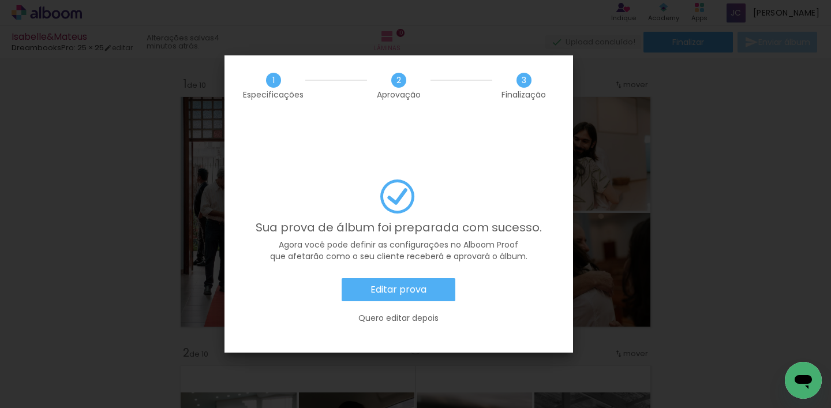
scroll to position [1316, 0]
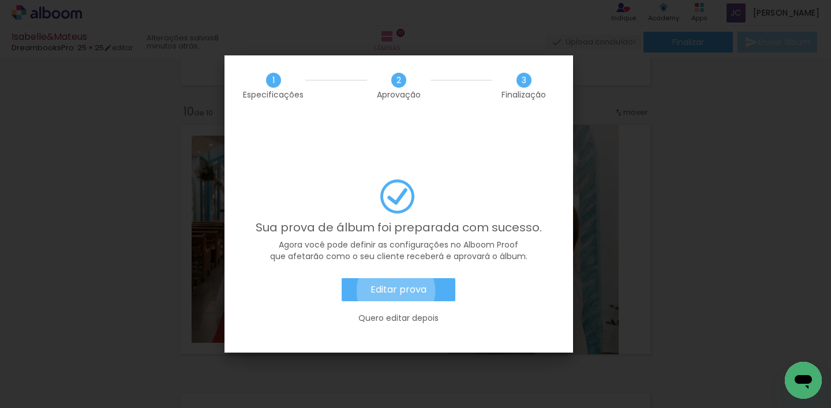
click at [0, 0] on slot "Editar prova" at bounding box center [0, 0] width 0 height 0
